Goal: Task Accomplishment & Management: Manage account settings

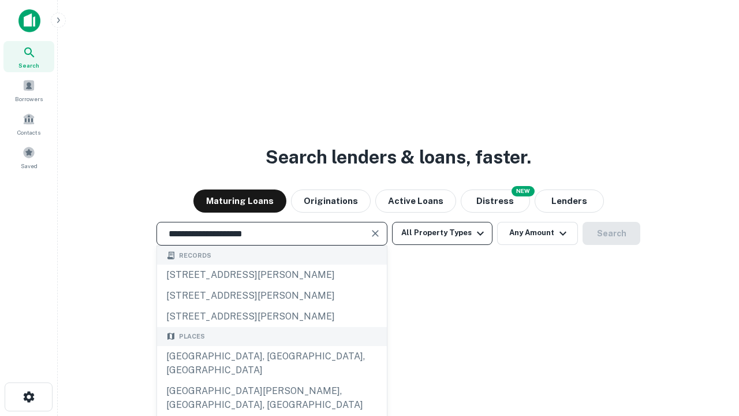
click at [271, 380] on div "[GEOGRAPHIC_DATA], [GEOGRAPHIC_DATA], [GEOGRAPHIC_DATA]" at bounding box center [272, 363] width 230 height 35
type input "**********"
click at [442, 233] on button "All Property Types" at bounding box center [442, 233] width 100 height 23
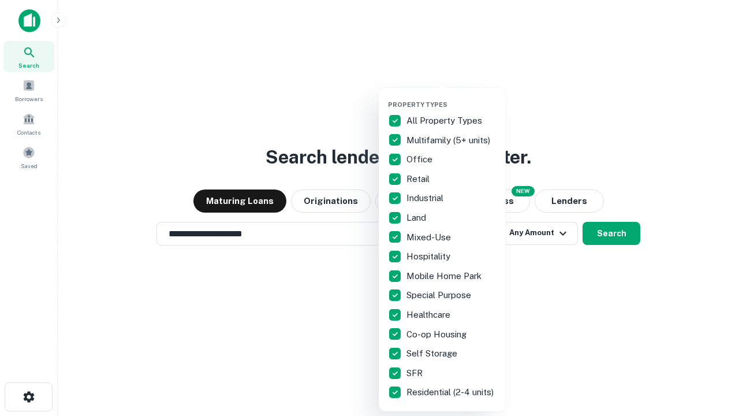
click at [452, 97] on button "button" at bounding box center [451, 97] width 127 height 1
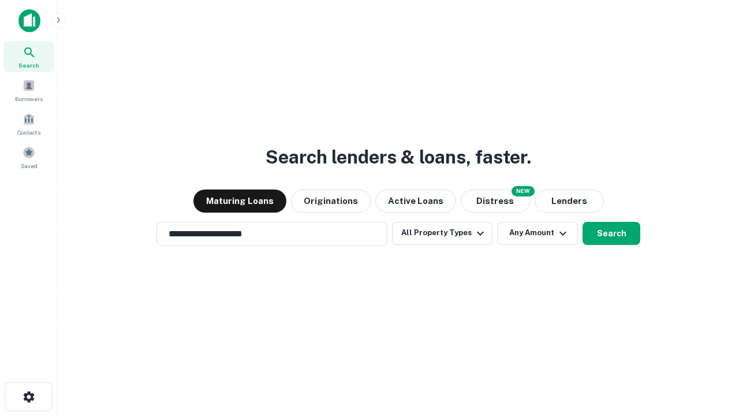
scroll to position [7, 139]
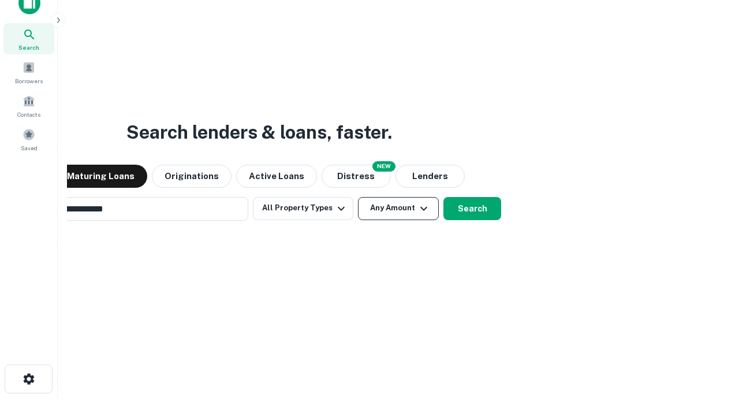
click at [358, 197] on button "Any Amount" at bounding box center [398, 208] width 81 height 23
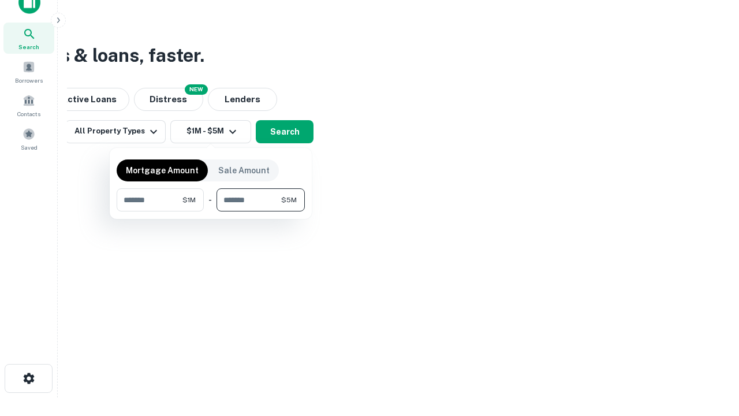
type input "*******"
click at [211, 211] on button "button" at bounding box center [211, 211] width 188 height 1
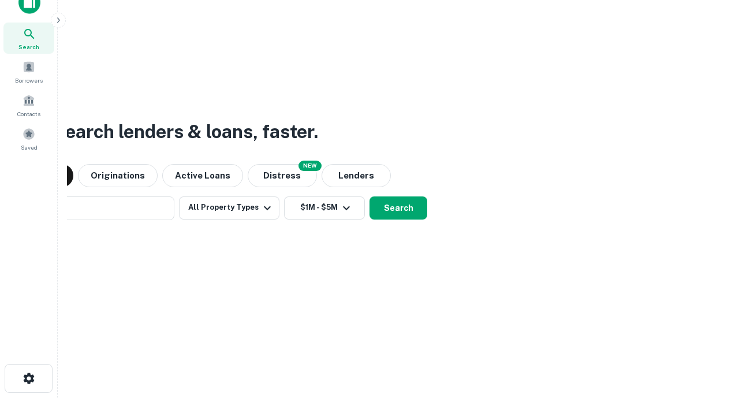
scroll to position [18, 0]
click at [370, 197] on button "Search" at bounding box center [399, 208] width 58 height 23
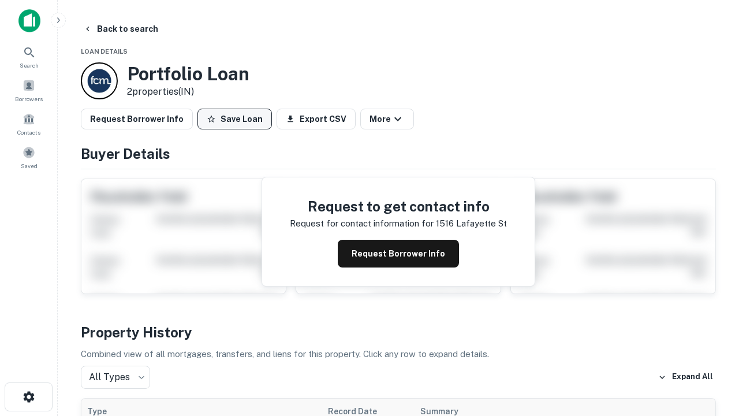
click at [234, 119] on button "Save Loan" at bounding box center [234, 119] width 74 height 21
click at [237, 119] on button "Loan Saved" at bounding box center [237, 119] width 80 height 21
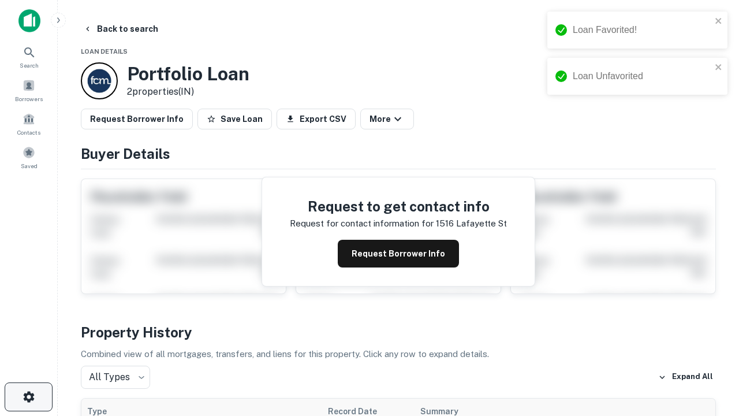
click at [28, 397] on icon "button" at bounding box center [29, 397] width 14 height 14
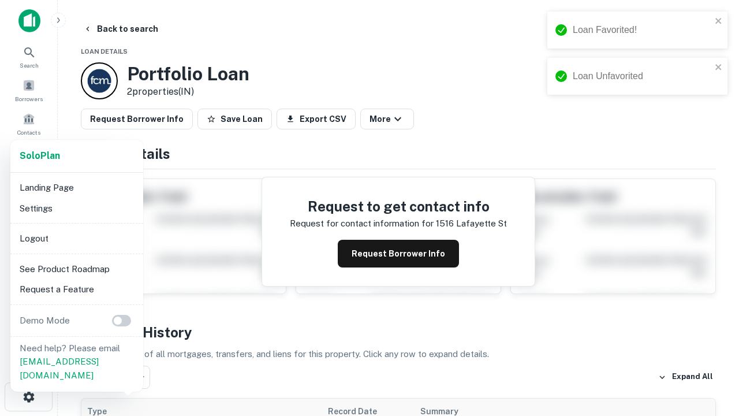
click at [76, 238] on li "Logout" at bounding box center [77, 238] width 124 height 21
